Goal: Task Accomplishment & Management: Manage account settings

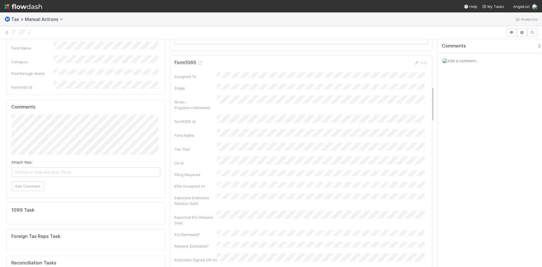
scroll to position [254, 0]
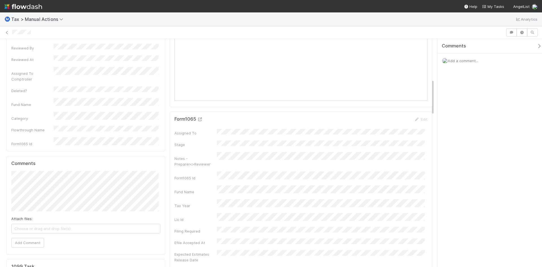
click at [197, 118] on icon at bounding box center [200, 119] width 6 height 4
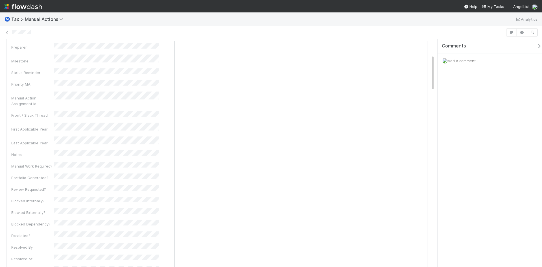
scroll to position [0, 0]
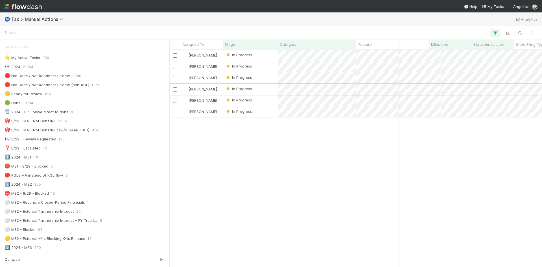
scroll to position [395, 0]
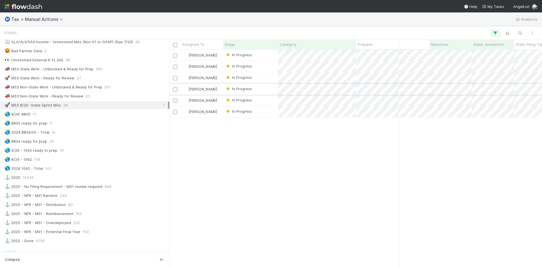
click at [259, 88] on div "In Progress" at bounding box center [250, 89] width 55 height 11
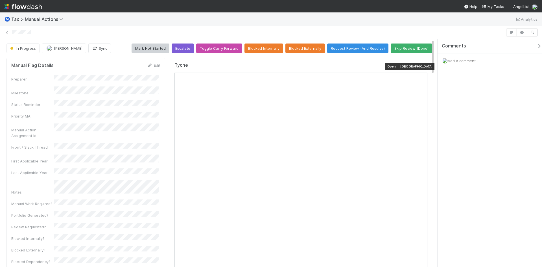
click at [422, 66] on icon at bounding box center [425, 67] width 6 height 4
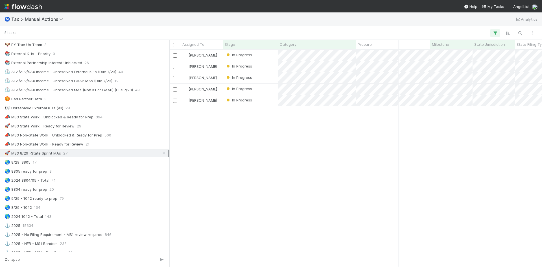
scroll to position [338, 0]
